Goal: Find specific page/section: Find specific page/section

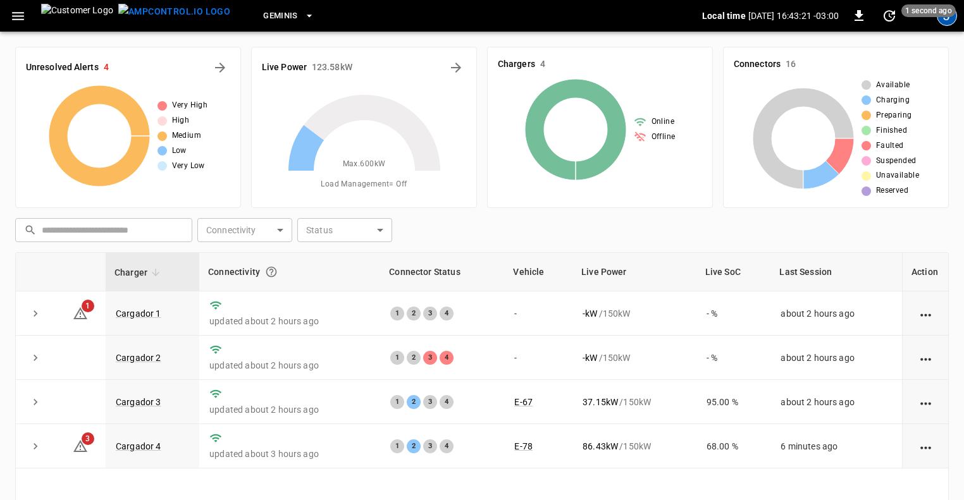
click at [947, 18] on div "J" at bounding box center [947, 16] width 20 height 20
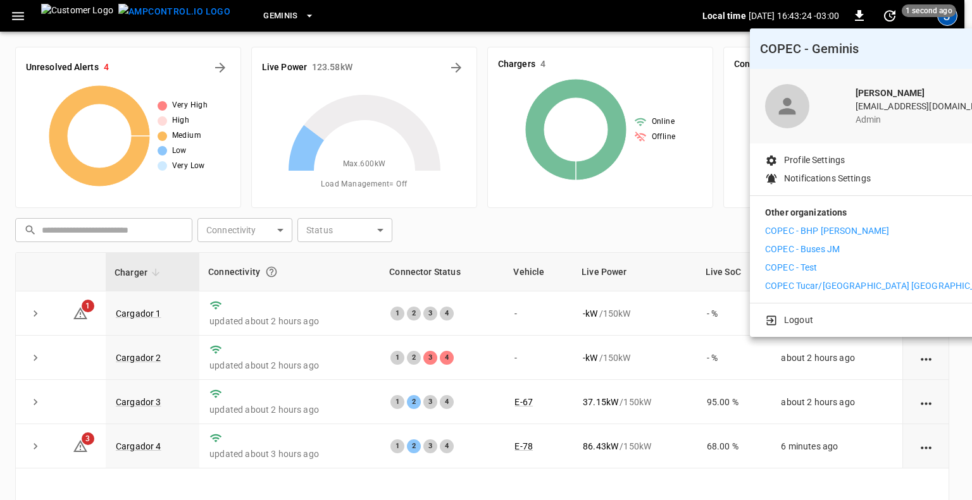
click at [820, 280] on p "COPEC Tucar/[GEOGRAPHIC_DATA] [GEOGRAPHIC_DATA]" at bounding box center [881, 286] width 233 height 13
